Goal: Transaction & Acquisition: Download file/media

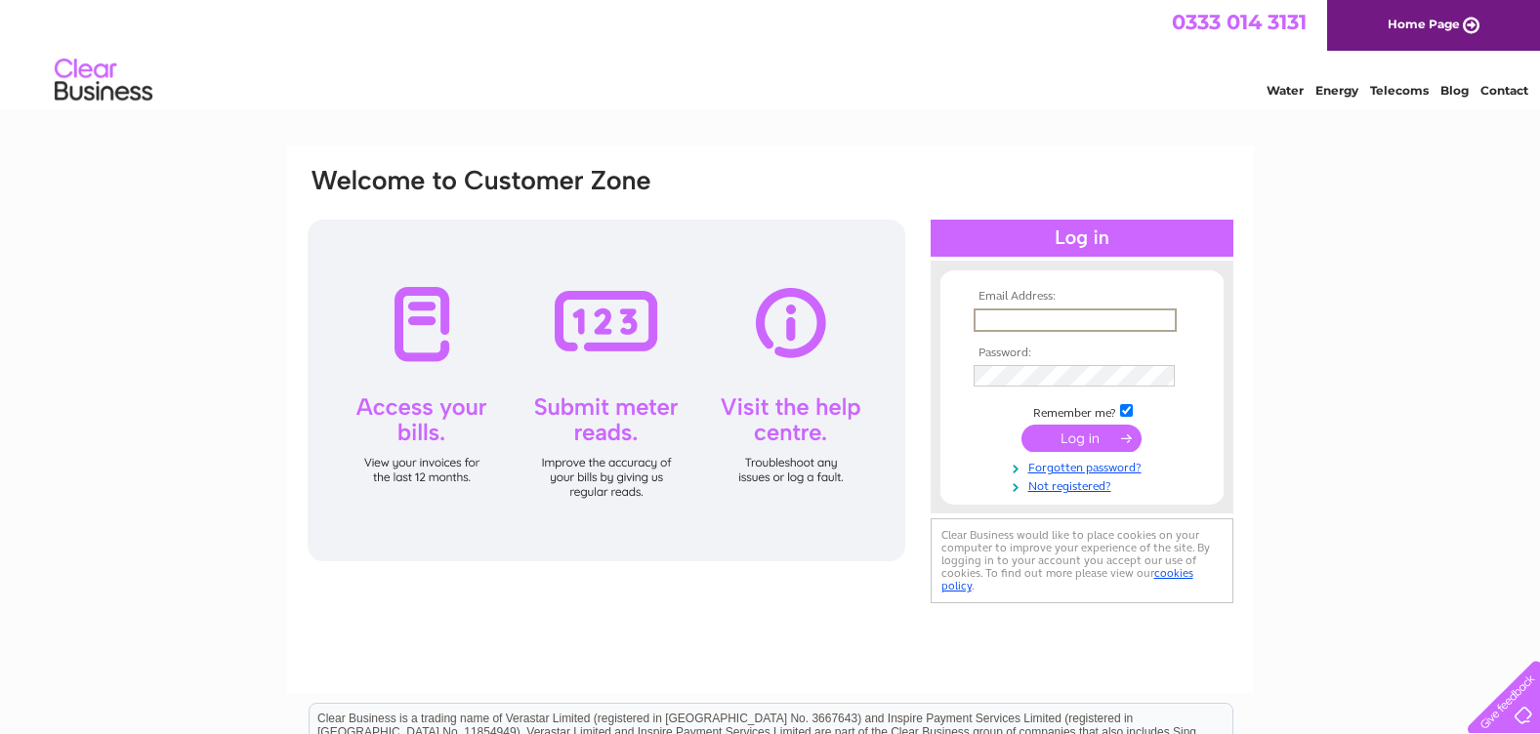
click at [1011, 321] on input "text" at bounding box center [1075, 320] width 203 height 23
type input "J"
type input "johnbts@talktalk.net"
click at [1065, 433] on input "submit" at bounding box center [1081, 436] width 120 height 27
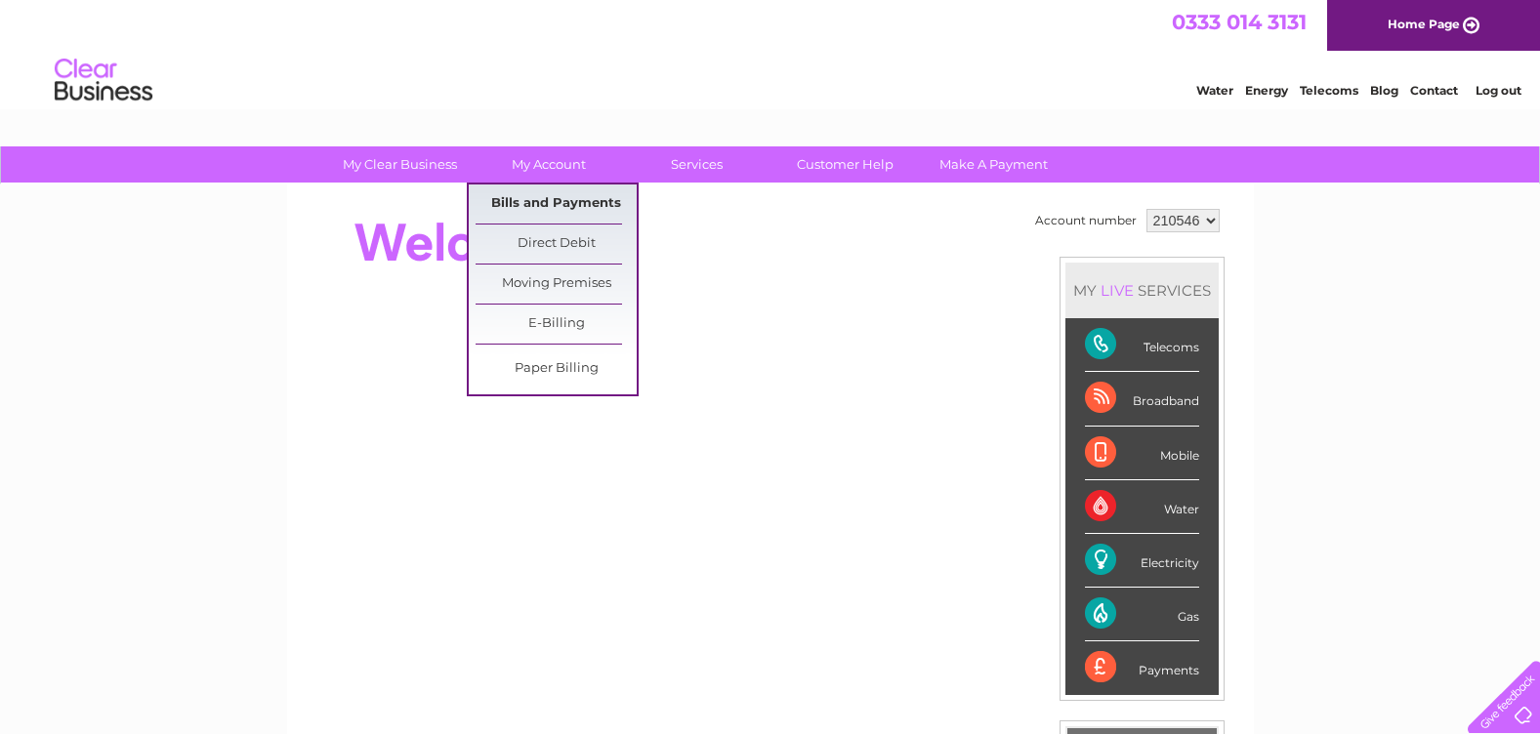
click at [547, 211] on link "Bills and Payments" at bounding box center [556, 204] width 161 height 39
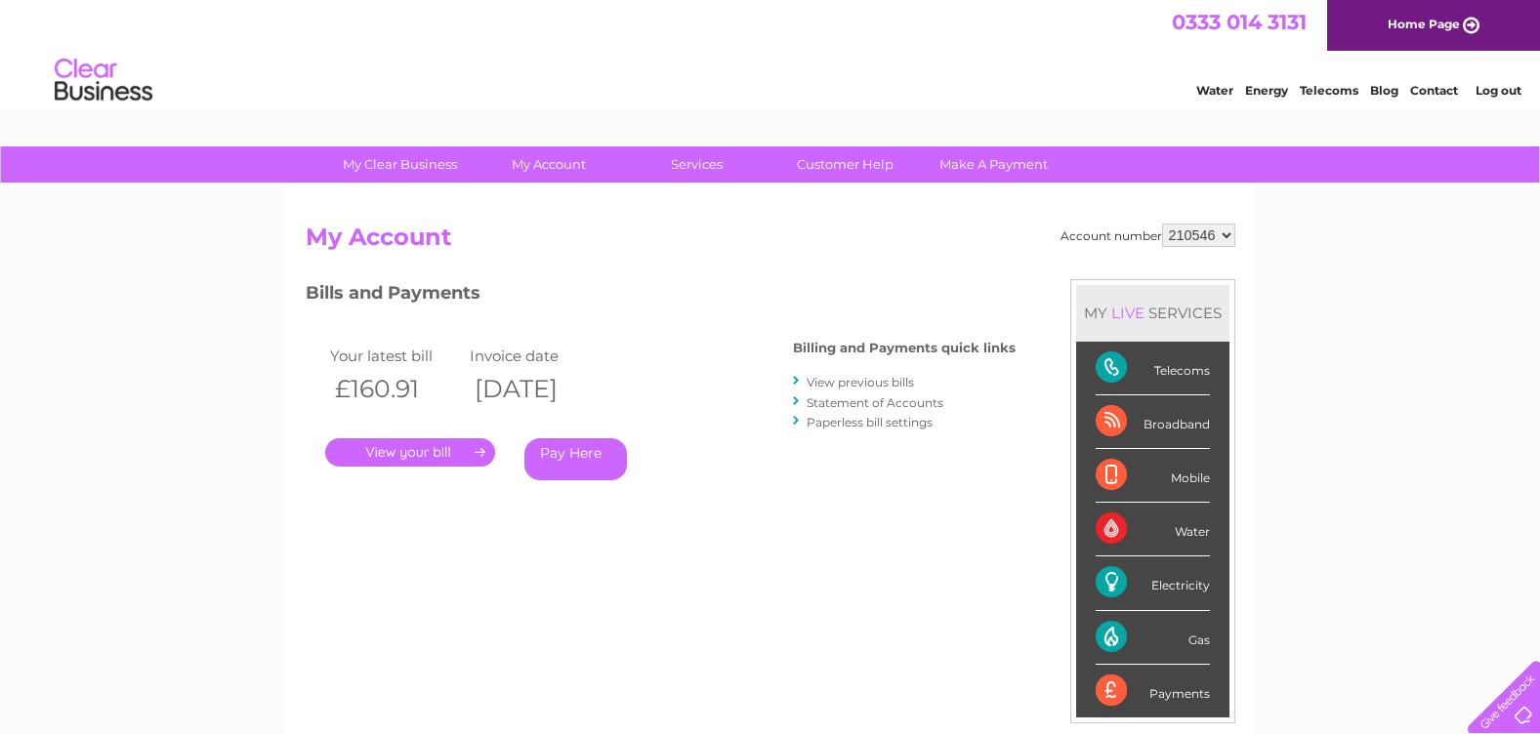
click at [823, 379] on link "View previous bills" at bounding box center [860, 382] width 107 height 15
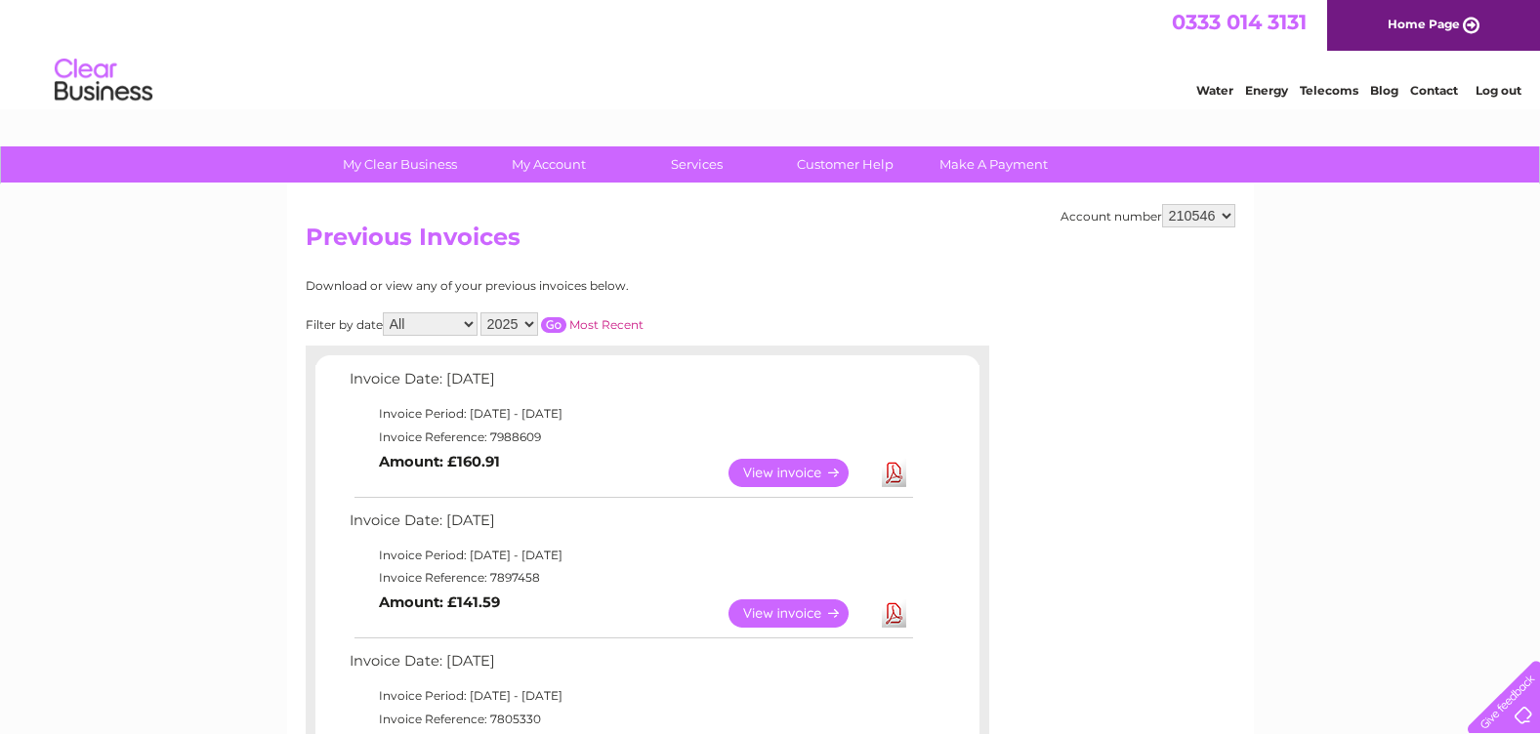
click at [898, 614] on link "Download" at bounding box center [894, 614] width 24 height 28
click at [891, 469] on link "Download" at bounding box center [894, 473] width 24 height 28
click at [1493, 94] on link "Log out" at bounding box center [1499, 90] width 46 height 15
